Goal: Information Seeking & Learning: Learn about a topic

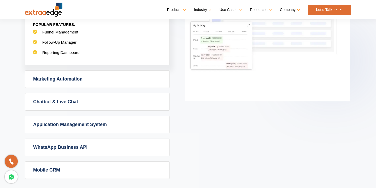
scroll to position [334, 0]
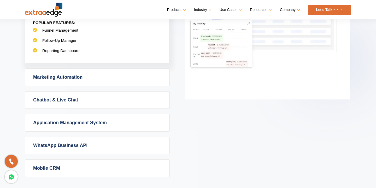
click at [71, 77] on link "Marketing Automation" at bounding box center [97, 77] width 144 height 17
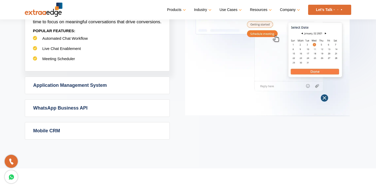
scroll to position [364, 0]
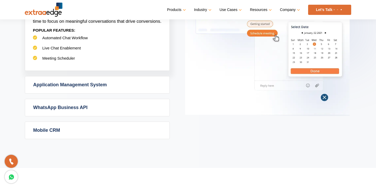
click at [97, 85] on link "Application Management System" at bounding box center [97, 84] width 144 height 17
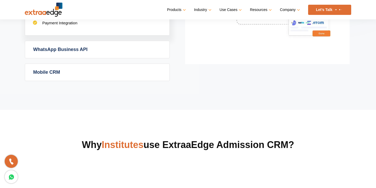
scroll to position [439, 0]
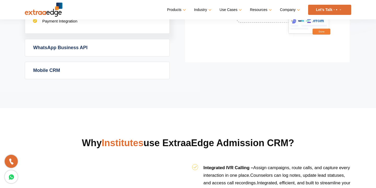
click at [85, 48] on link "WhatsApp Business API" at bounding box center [97, 47] width 144 height 17
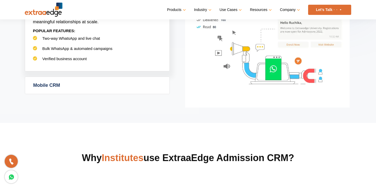
scroll to position [417, 0]
click at [82, 41] on li "Two-way WhatsApp and live chat" at bounding box center [97, 41] width 129 height 10
click at [82, 39] on span "Two-way WhatsApp and live chat" at bounding box center [71, 38] width 58 height 4
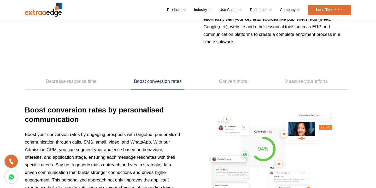
scroll to position [699, 0]
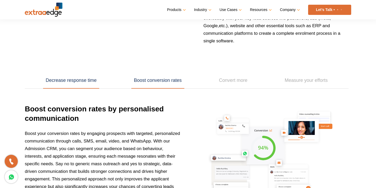
click at [79, 80] on link "Decrease response time" at bounding box center [71, 80] width 56 height 16
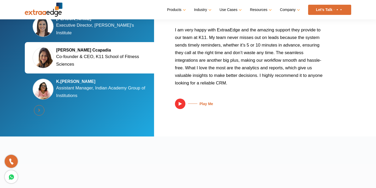
scroll to position [1049, 0]
click at [42, 113] on button "Next" at bounding box center [39, 110] width 10 height 10
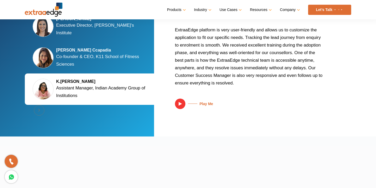
click at [42, 113] on div "Previous Silky Jain Marwah Executive Director, Tula's Institute Kalyani Kaizzad…" at bounding box center [91, 58] width 133 height 120
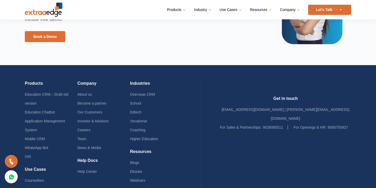
scroll to position [1271, 0]
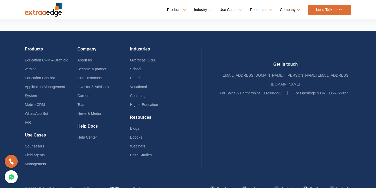
click at [114, 184] on link "GDPR" at bounding box center [114, 188] width 10 height 9
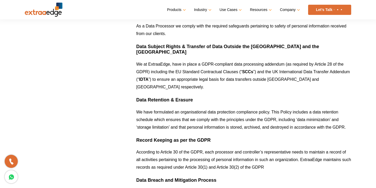
scroll to position [365, 0]
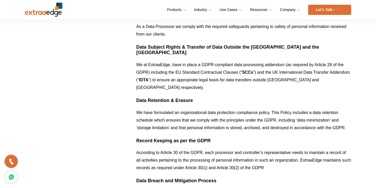
click at [176, 14] on ul "Products Education CRM Streamline your entire admissions process on a single pl…" at bounding box center [259, 10] width 184 height 10
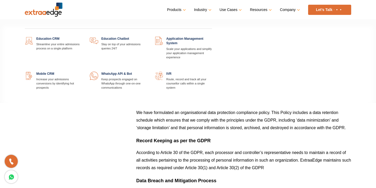
click at [181, 10] on link "Products" at bounding box center [176, 10] width 18 height 8
click at [82, 37] on link at bounding box center [82, 37] width 0 height 0
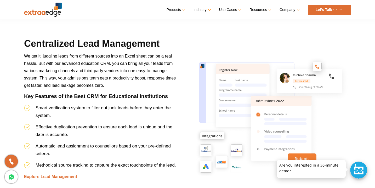
scroll to position [497, 0]
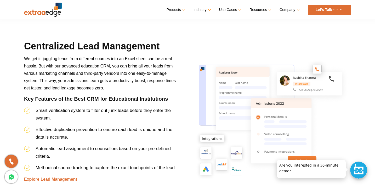
click at [103, 73] on span "We get it, juggling leads from different sources into an Excel sheet can be a r…" at bounding box center [99, 73] width 151 height 34
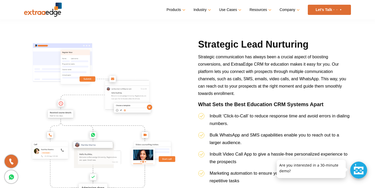
scroll to position [675, 0]
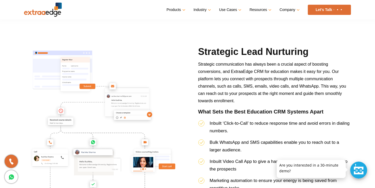
click at [107, 71] on img at bounding box center [103, 124] width 159 height 159
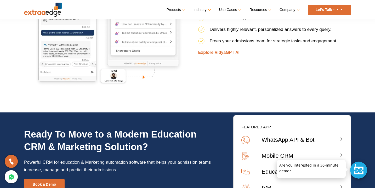
scroll to position [1849, 0]
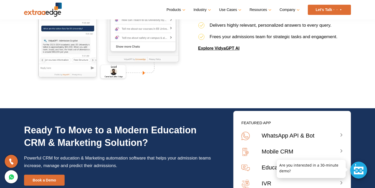
click at [222, 50] on link "Explore VidyaGPT AI" at bounding box center [218, 48] width 41 height 4
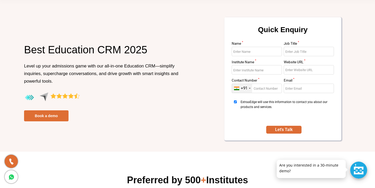
scroll to position [0, 0]
